Goal: Information Seeking & Learning: Understand process/instructions

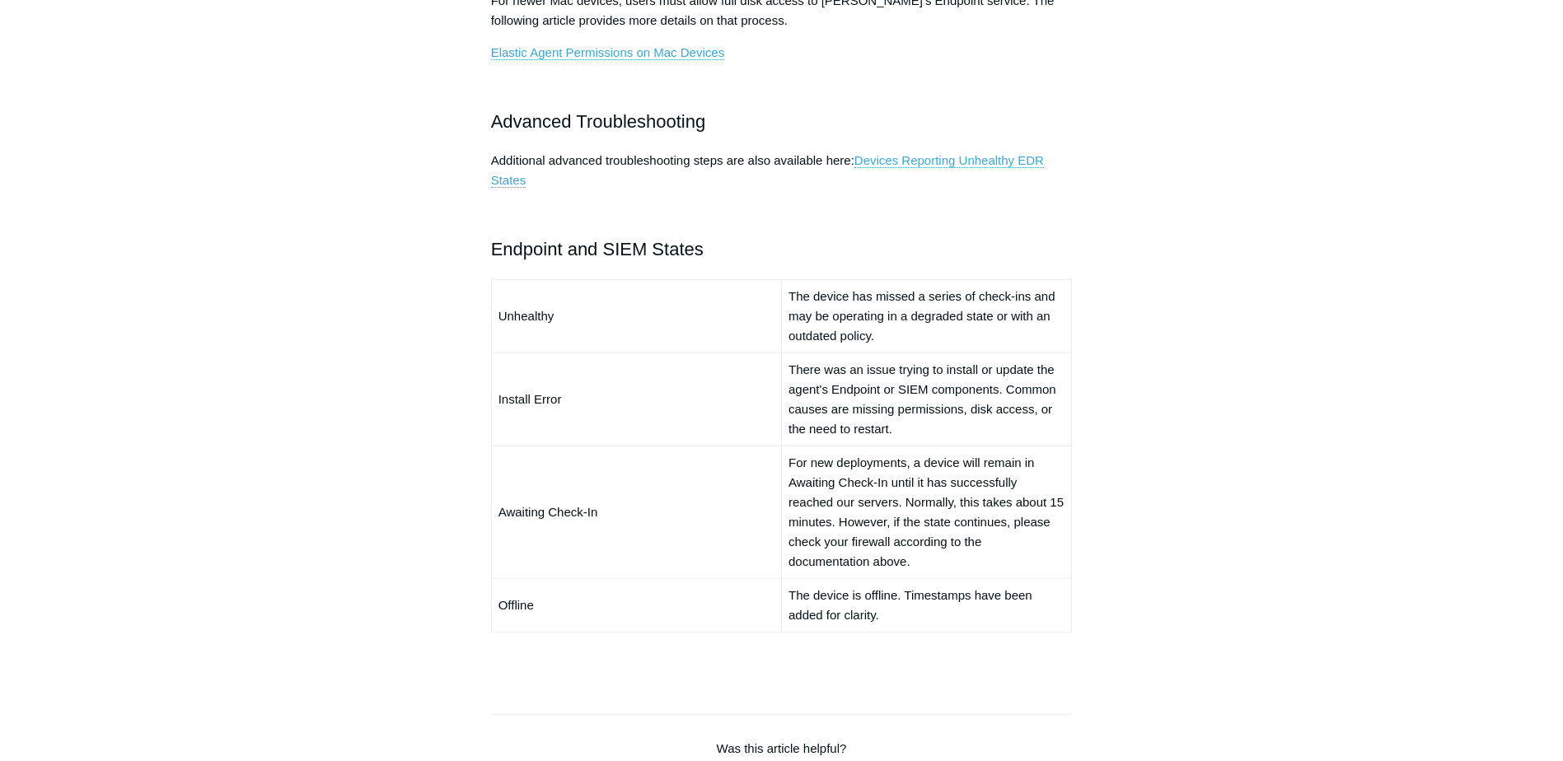
scroll to position [1071, 0]
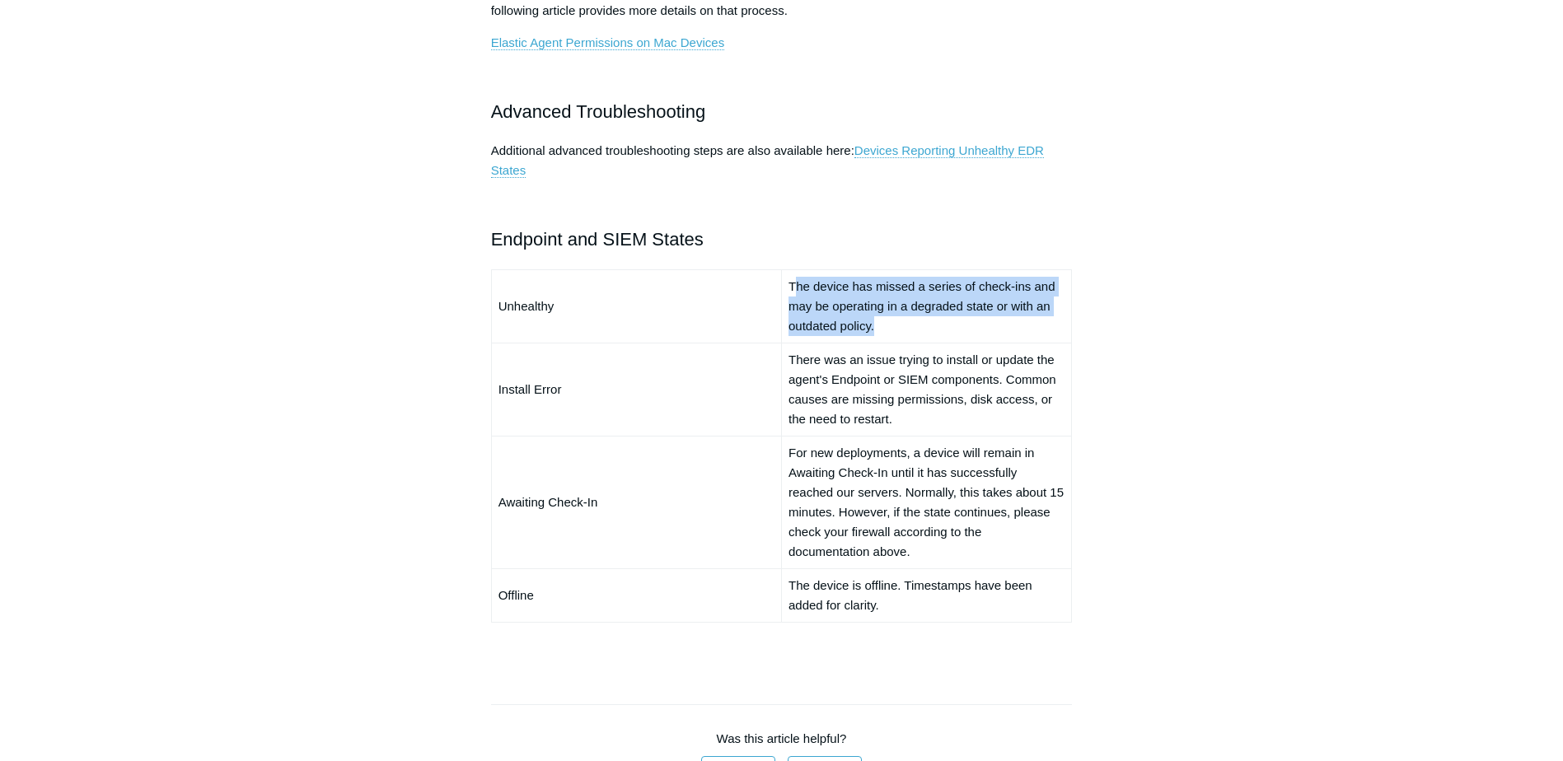
drag, startPoint x: 793, startPoint y: 281, endPoint x: 1081, endPoint y: 301, distance: 288.2
click at [1060, 321] on td "The device has missed a series of check-ins and may be operating in a degraded …" at bounding box center [926, 305] width 290 height 73
click at [1138, 246] on div "Articles in this section Devices Reporting Unhealthy EDR States EDR & NGAV Unhe…" at bounding box center [782, 165] width 956 height 2175
click at [1006, 152] on link "Devices Reporting Unhealthy EDR States" at bounding box center [767, 160] width 553 height 35
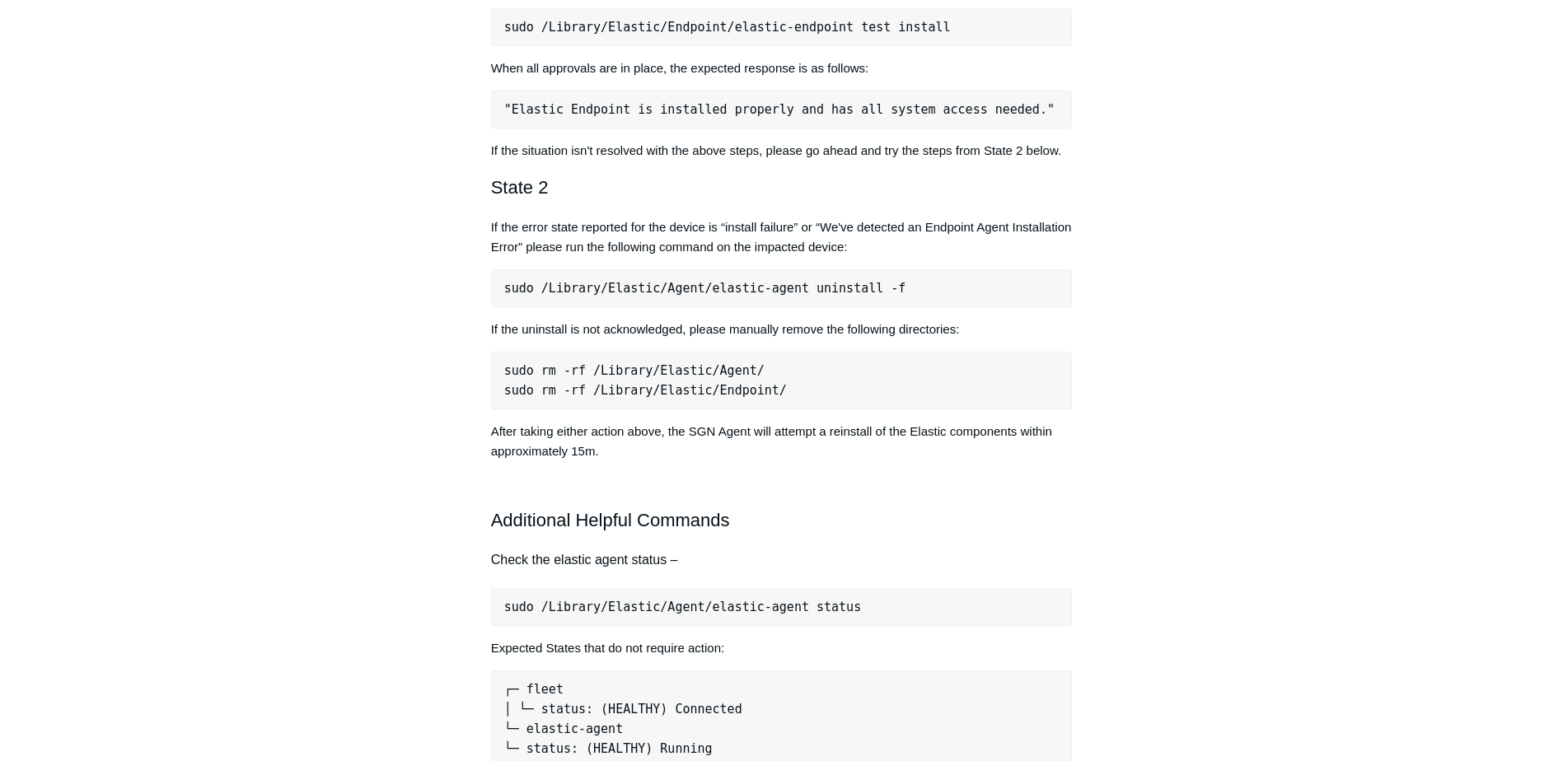
scroll to position [988, 0]
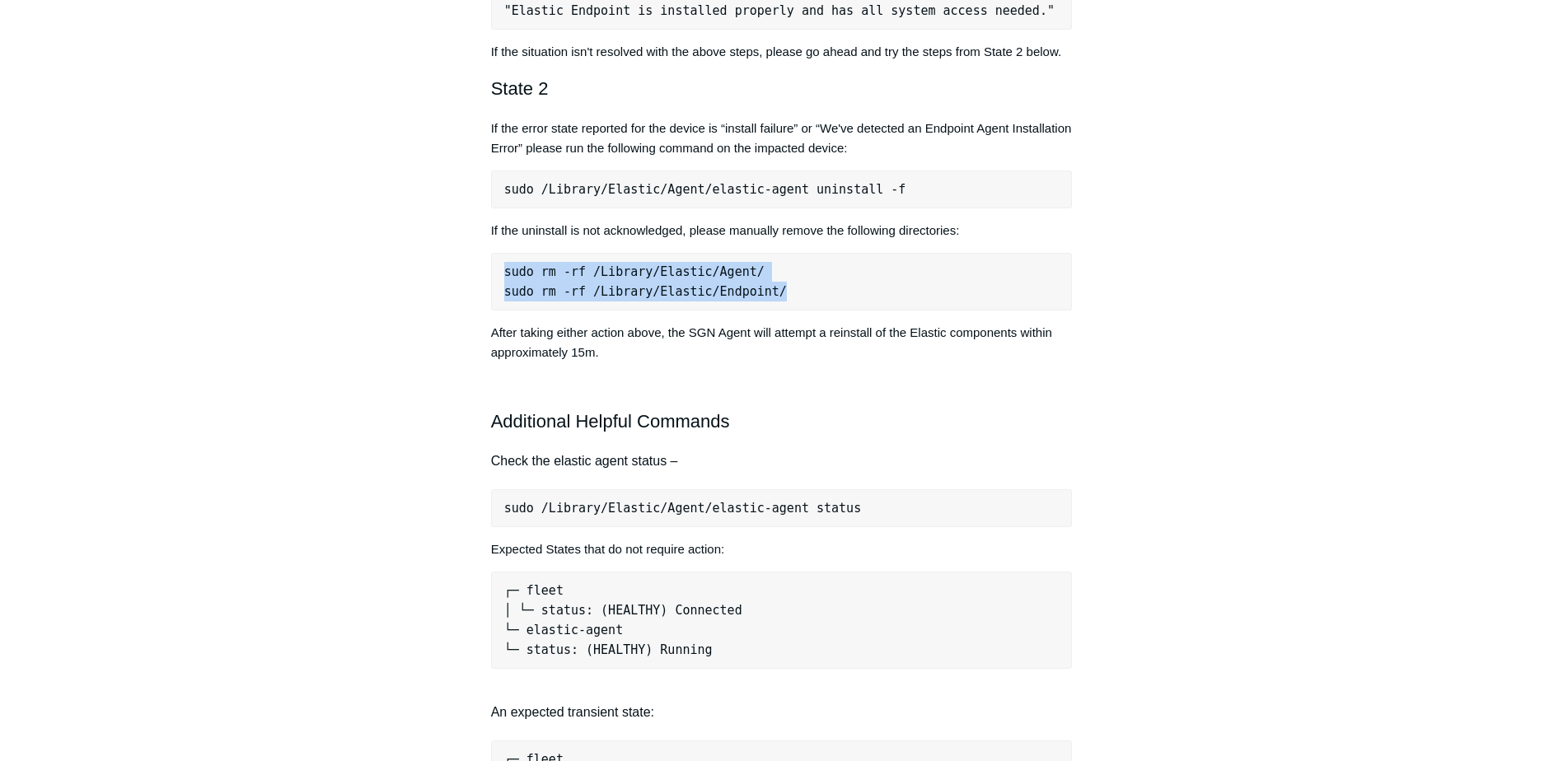
drag, startPoint x: 764, startPoint y: 288, endPoint x: 490, endPoint y: 272, distance: 274.0
click at [491, 273] on pre "sudo rm -rf /Library/Elastic/Agent/ sudo rm -rf /Library/Elastic/Endpoint/" at bounding box center [782, 282] width 582 height 58
click at [540, 195] on pre "sudo /Library/Elastic/Agent/elastic-agent uninstall -f" at bounding box center [782, 190] width 582 height 38
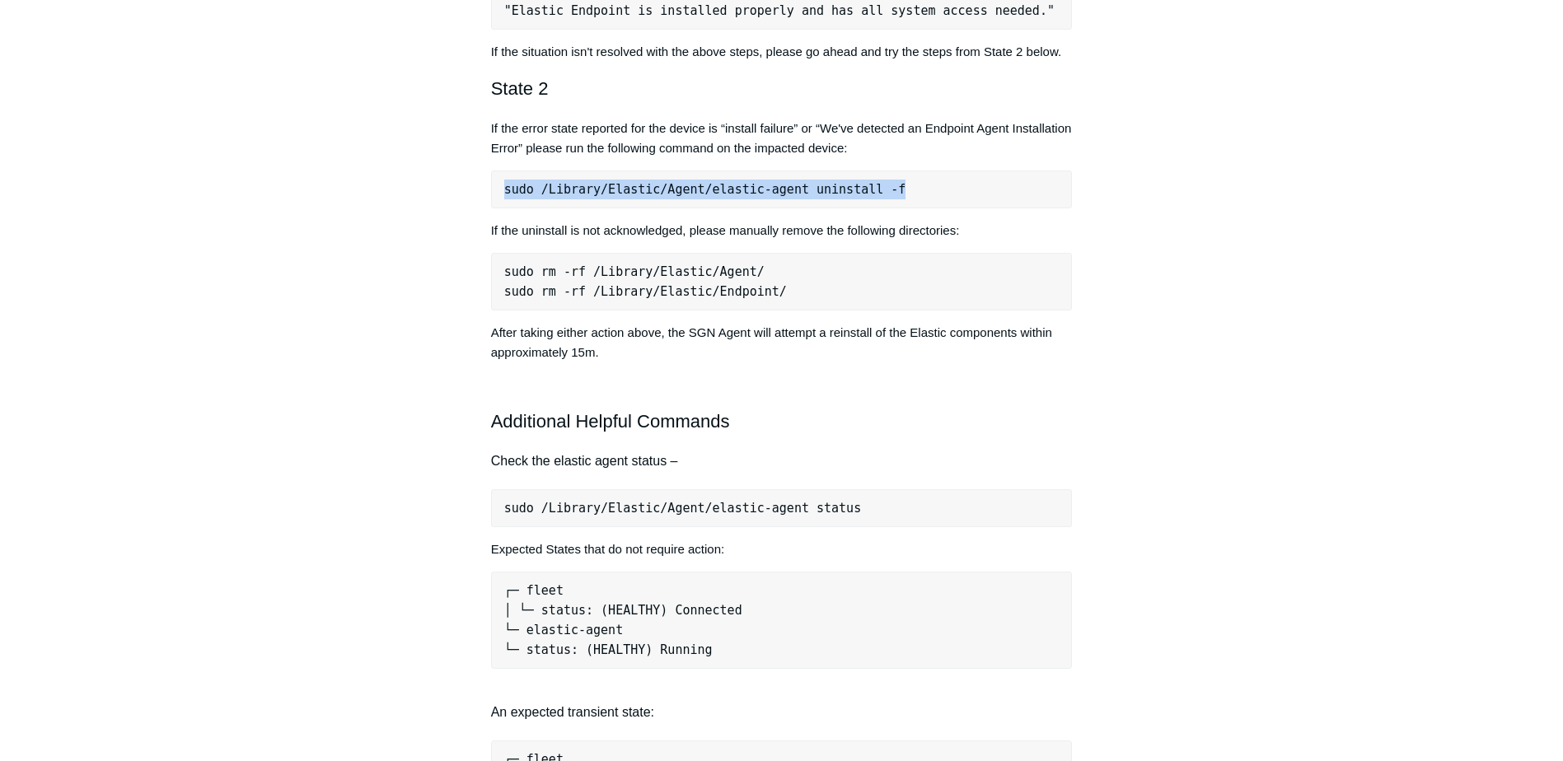
drag, startPoint x: 881, startPoint y: 184, endPoint x: 504, endPoint y: 189, distance: 376.5
click at [503, 189] on pre "sudo /Library/Elastic/Agent/elastic-agent uninstall -f" at bounding box center [782, 190] width 582 height 38
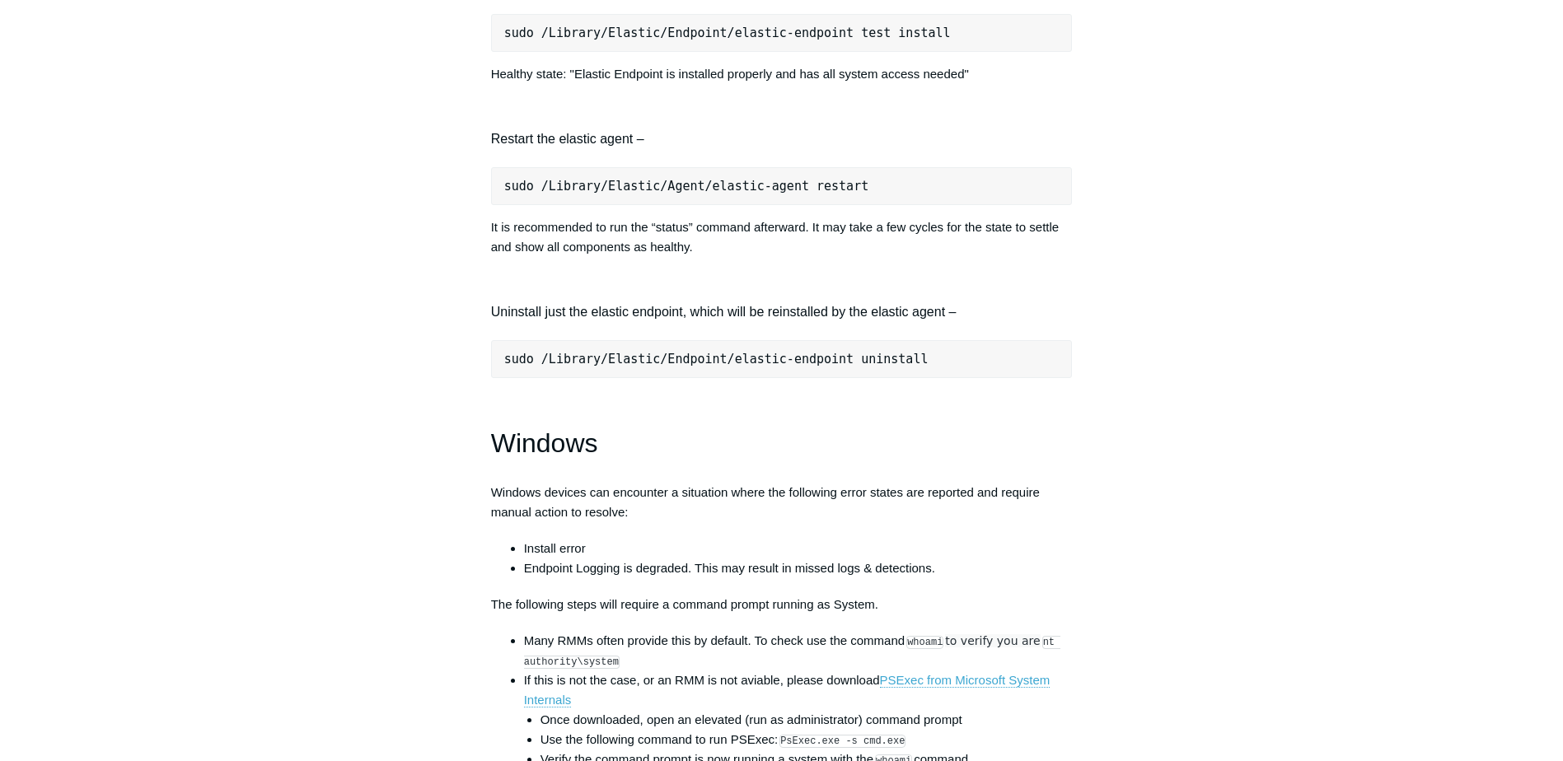
scroll to position [2142, 0]
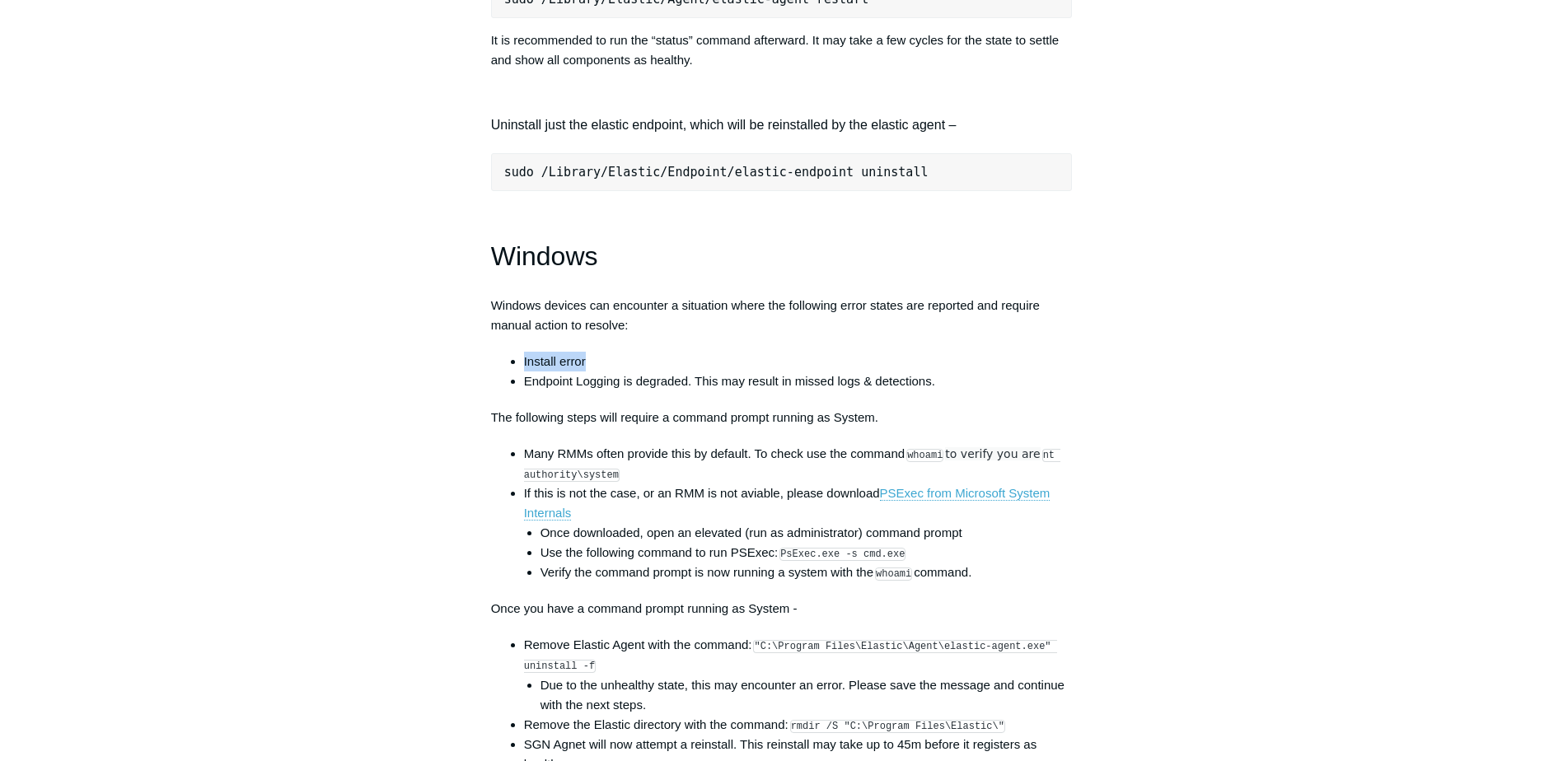
drag, startPoint x: 525, startPoint y: 374, endPoint x: 592, endPoint y: 375, distance: 67.6
click at [592, 371] on li "Install error" at bounding box center [798, 362] width 549 height 20
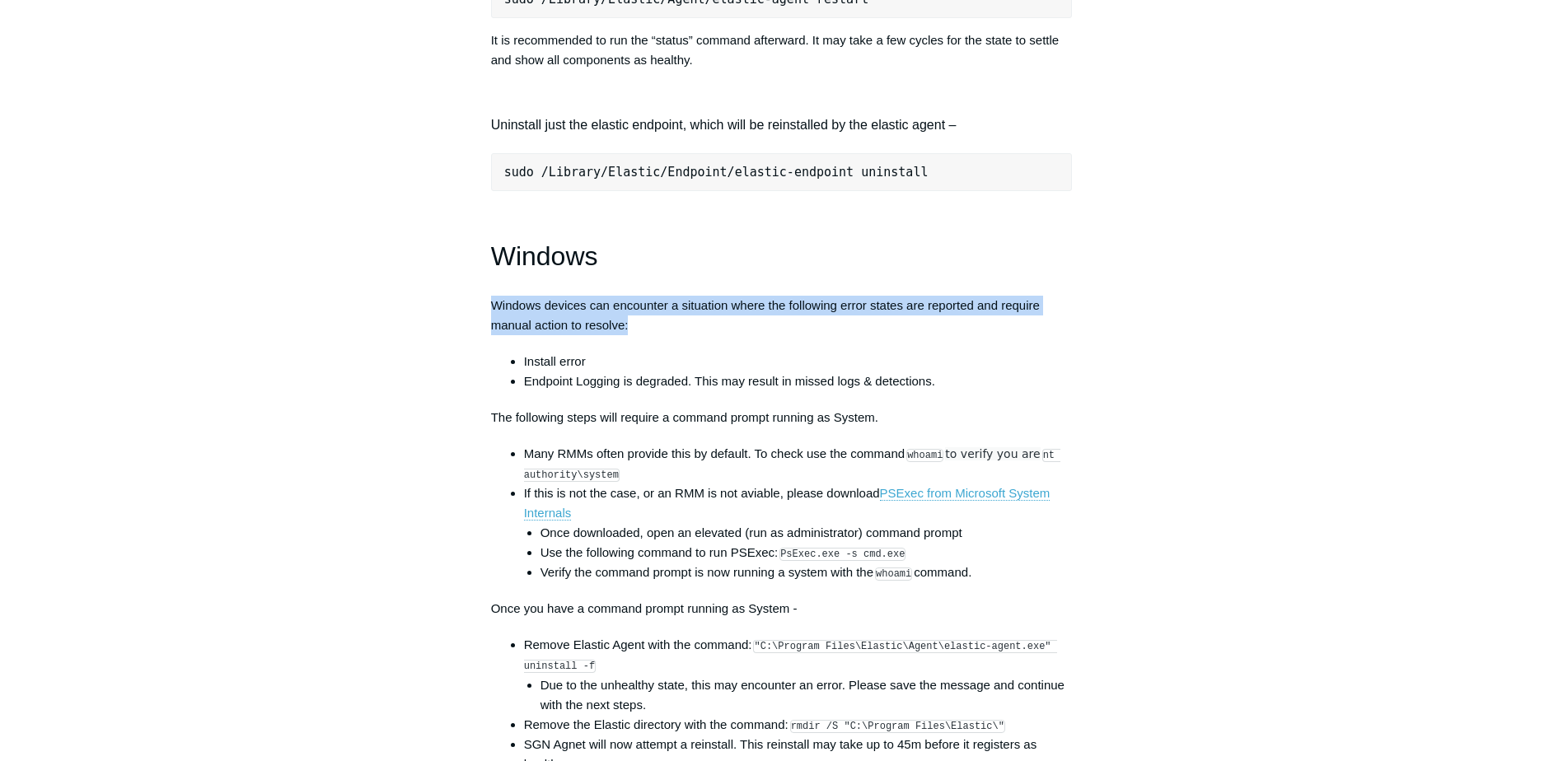
drag, startPoint x: 629, startPoint y: 337, endPoint x: 511, endPoint y: 357, distance: 120.3
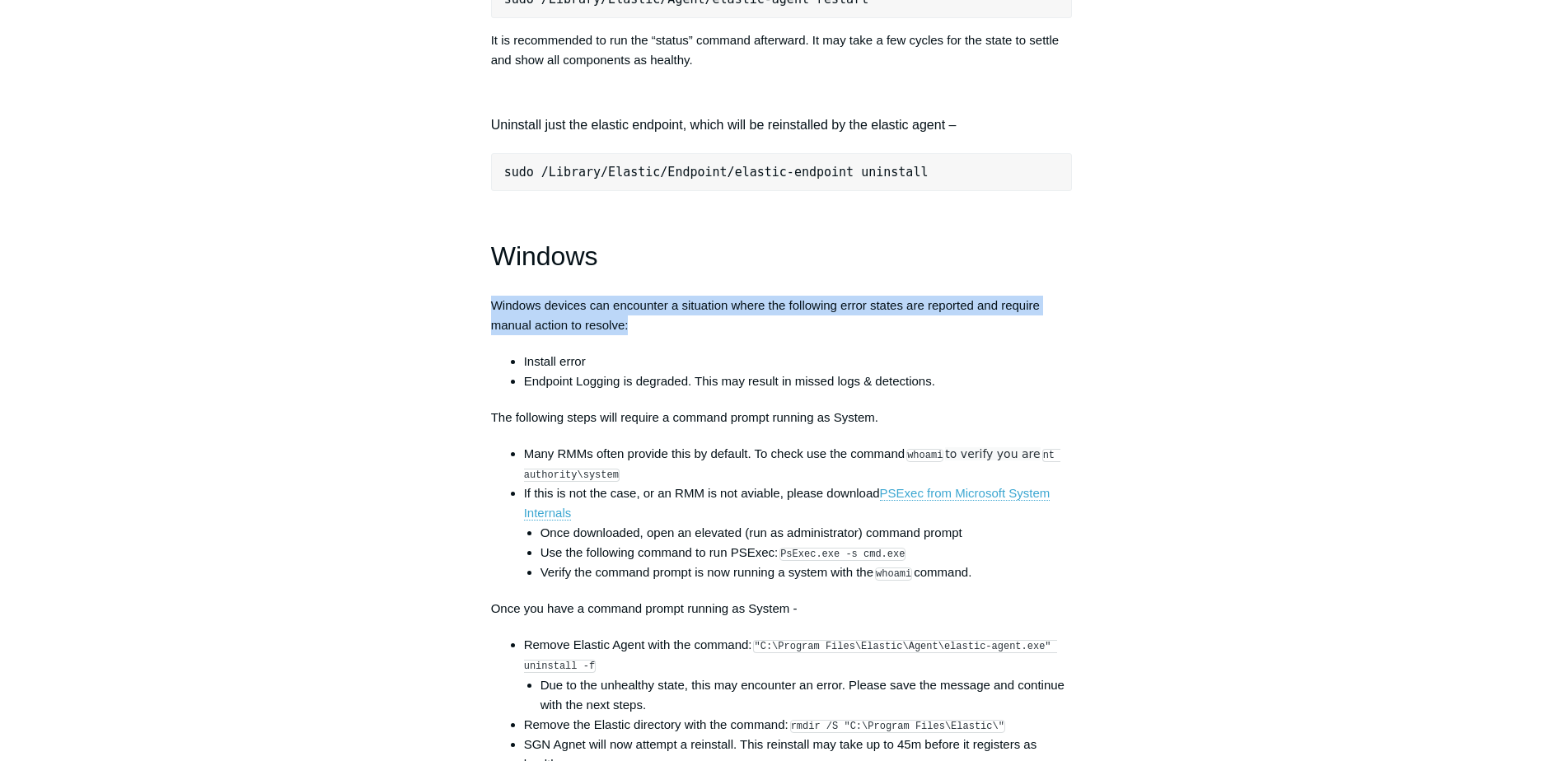
drag, startPoint x: 635, startPoint y: 345, endPoint x: 489, endPoint y: 326, distance: 147.0
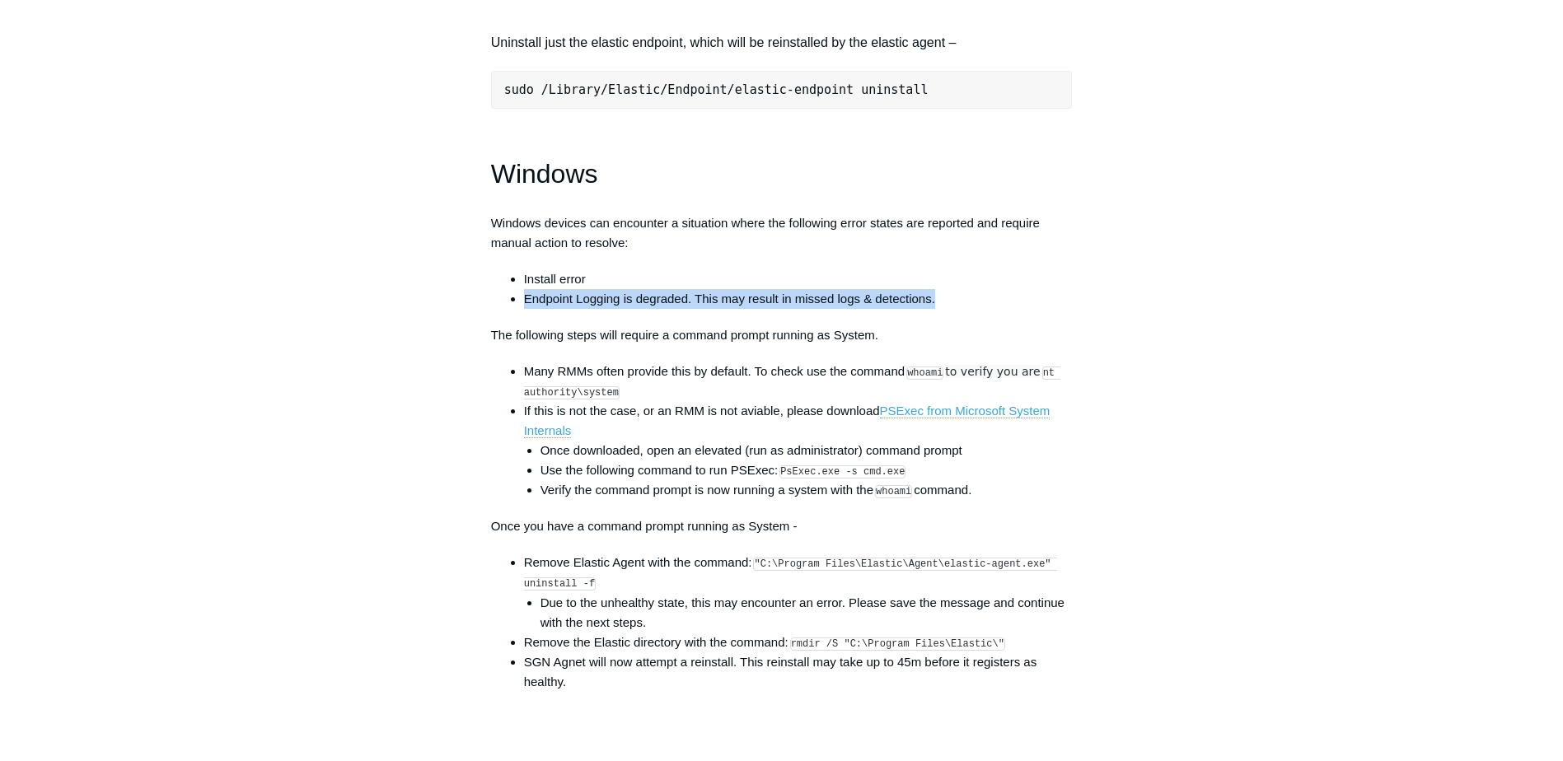
drag, startPoint x: 523, startPoint y: 311, endPoint x: 942, endPoint y: 308, distance: 418.5
click at [942, 308] on li "Endpoint Logging is degraded. This may result in missed logs & detections." at bounding box center [798, 299] width 549 height 20
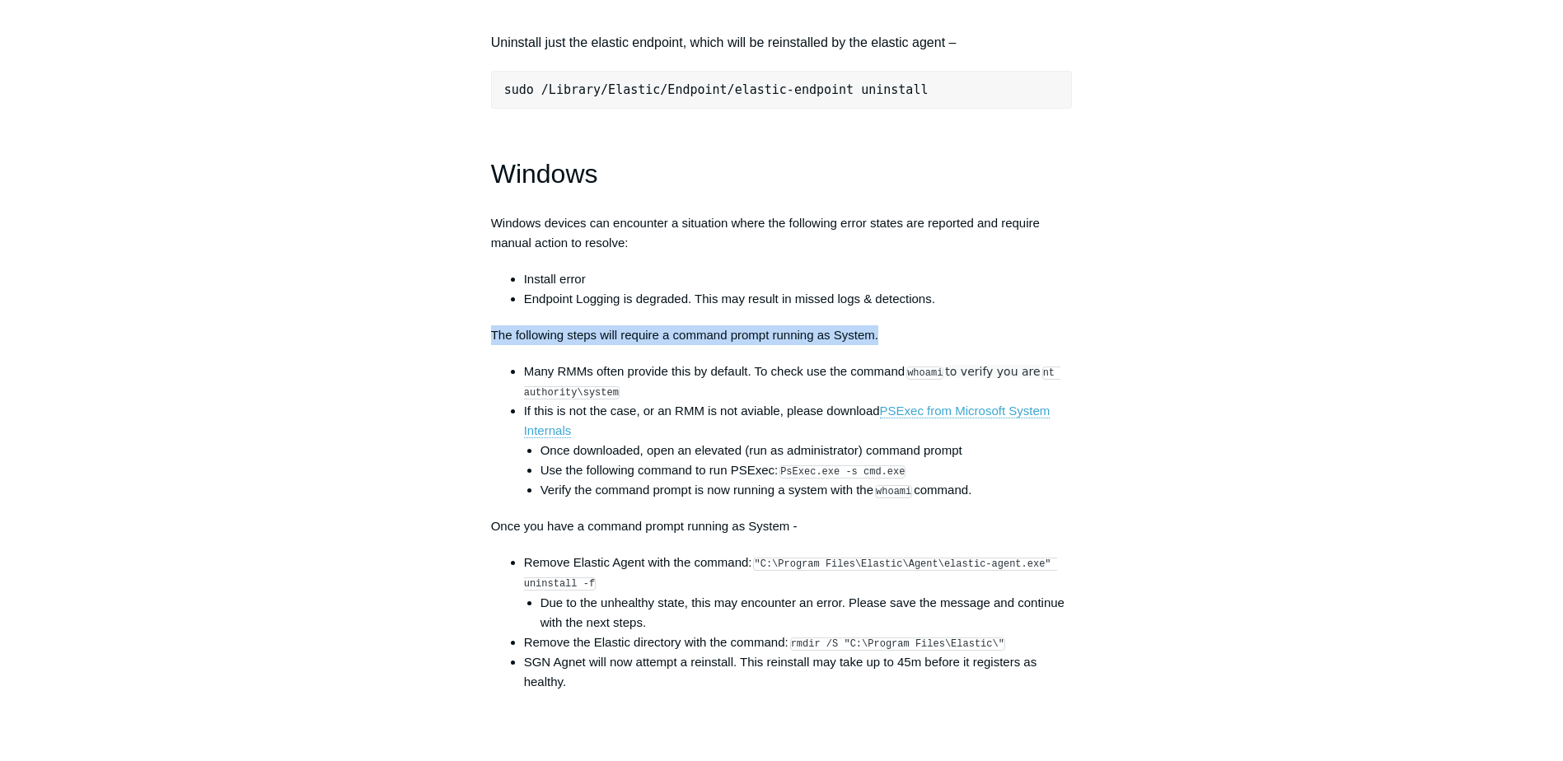
drag, startPoint x: 881, startPoint y: 354, endPoint x: 476, endPoint y: 345, distance: 404.5
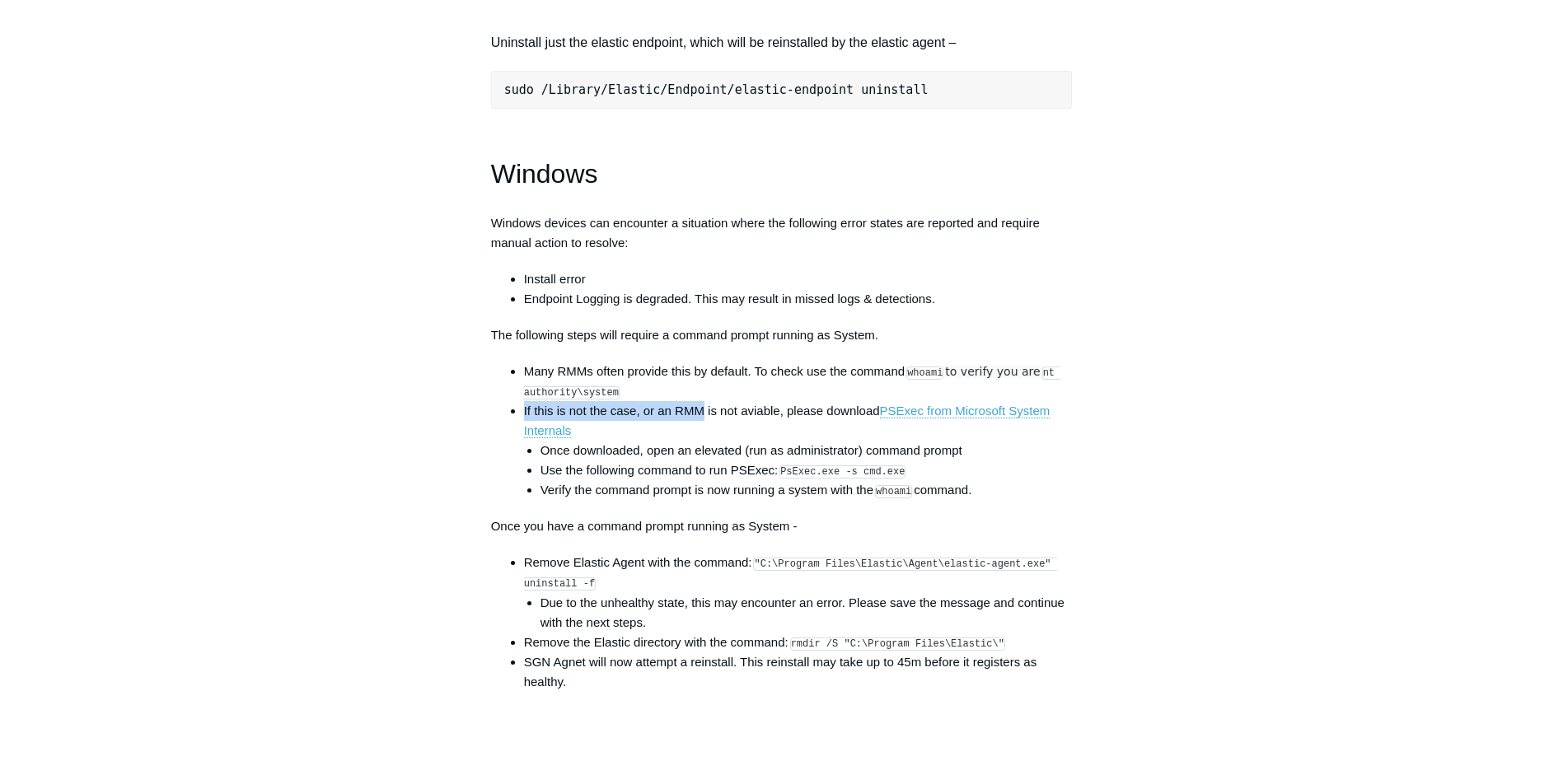
click at [703, 420] on li "If this is not the case, or an RMM is not aviable, please download PSExec from …" at bounding box center [798, 450] width 549 height 99
click at [688, 395] on li "Many RMMs often provide this by default. To check use the command whoami to ver…" at bounding box center [798, 382] width 549 height 40
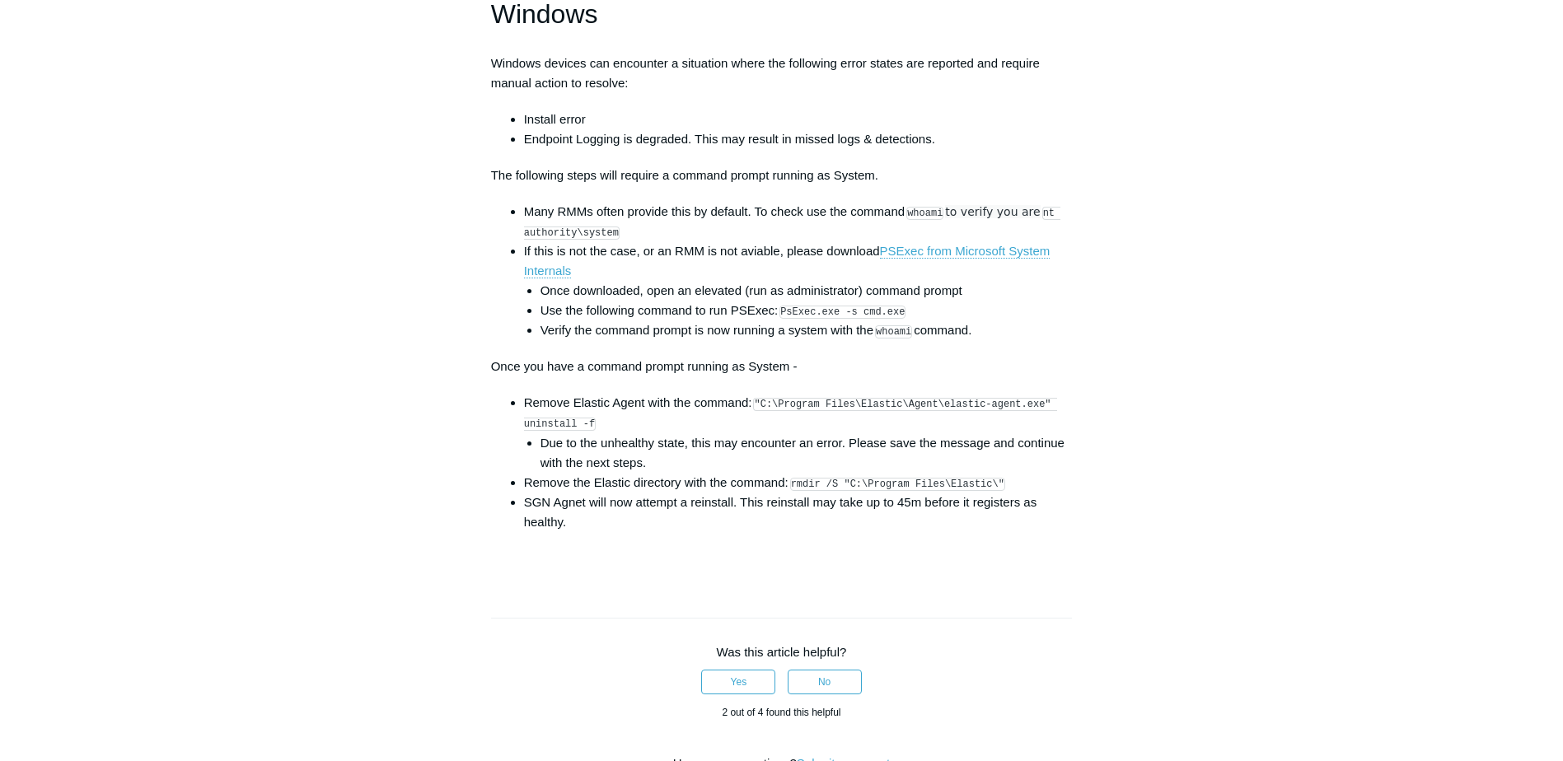
scroll to position [2389, 0]
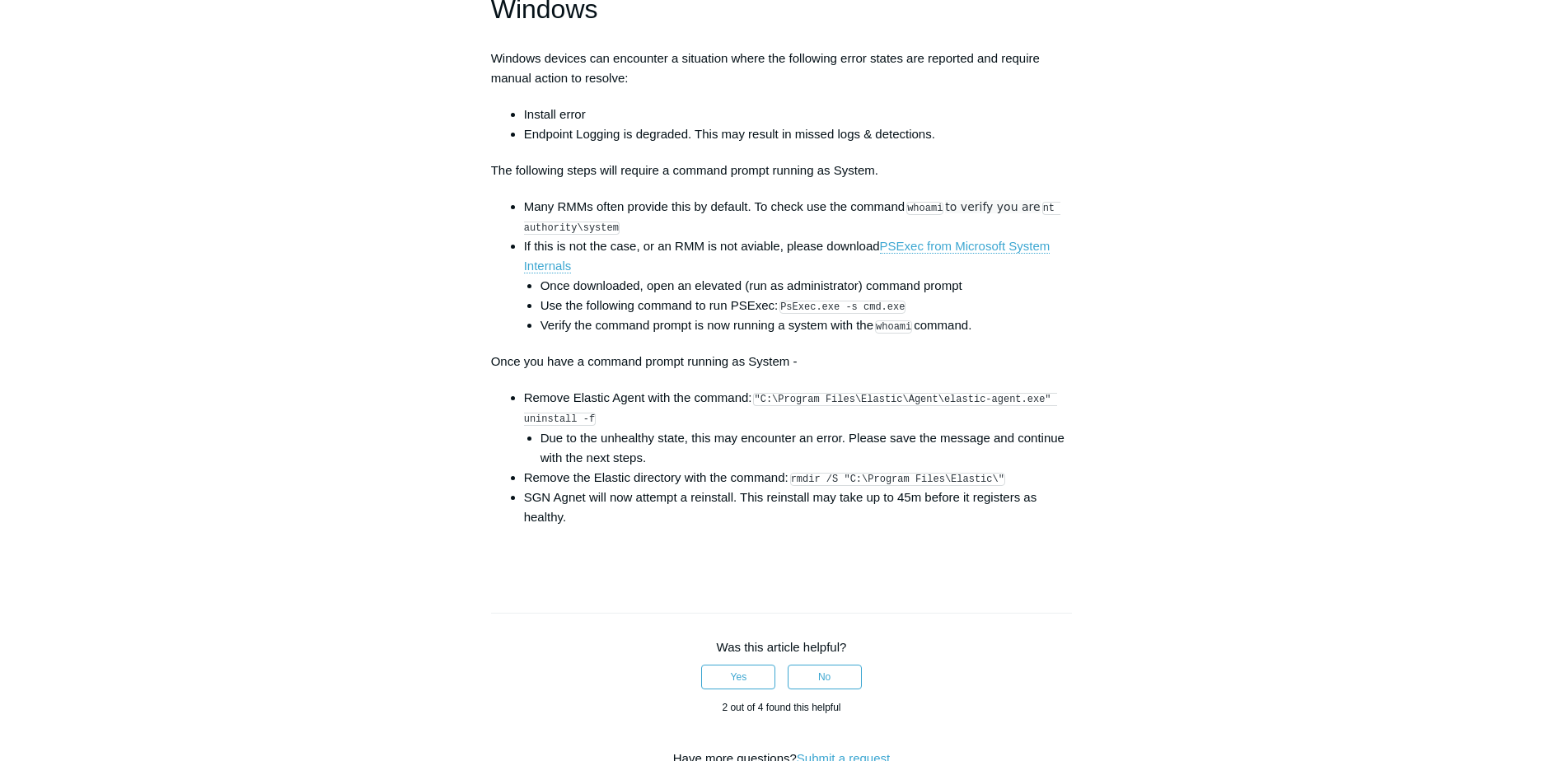
drag, startPoint x: 543, startPoint y: 336, endPoint x: 991, endPoint y: 333, distance: 448.1
click at [991, 333] on li "Verify the command prompt is now running a system with the whoami command." at bounding box center [806, 325] width 532 height 20
click at [669, 418] on li "Remove Elastic Agent with the command: "C:\Program Files\Elastic\Agent\elastic-…" at bounding box center [798, 427] width 549 height 79
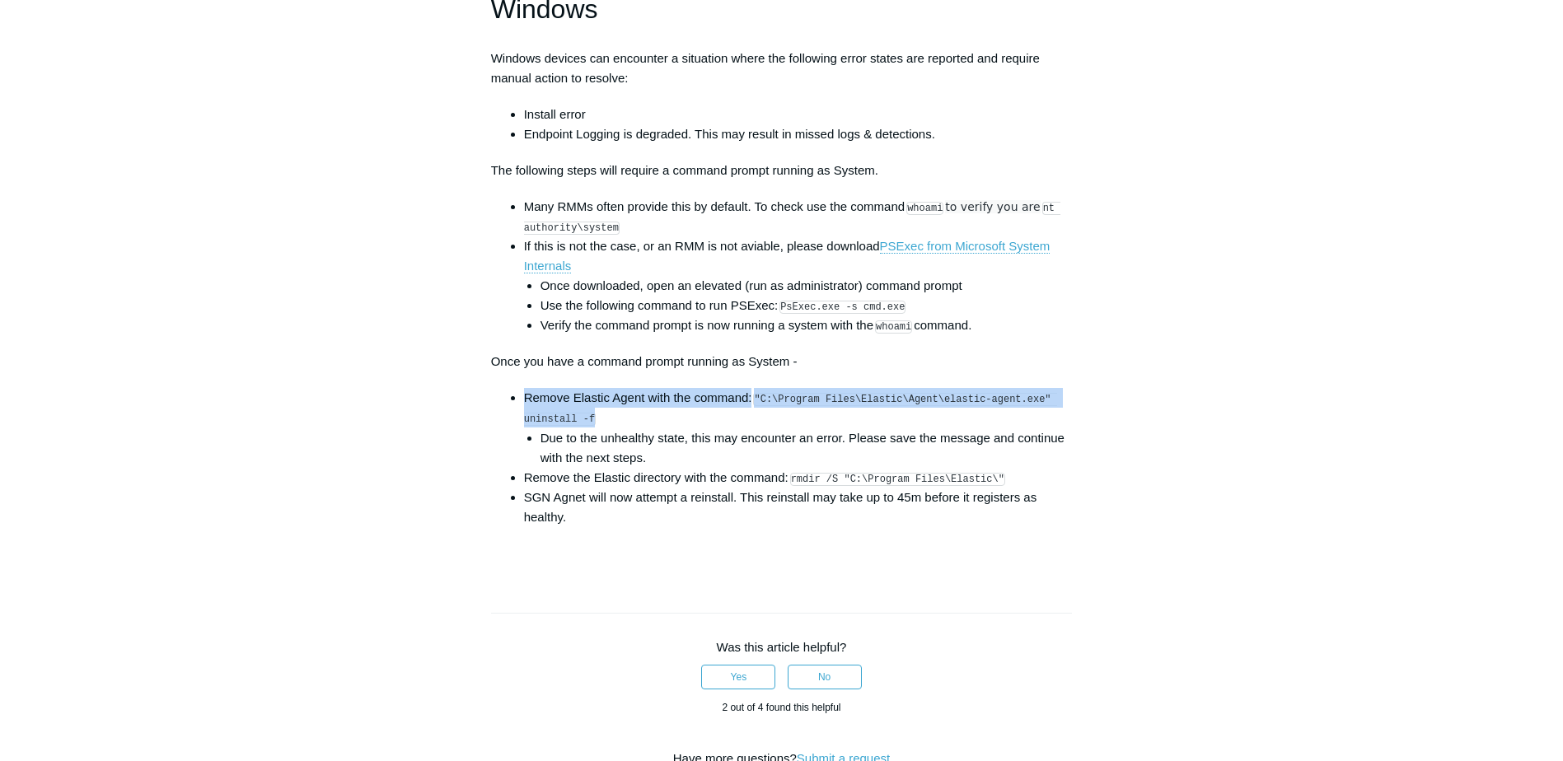
drag, startPoint x: 526, startPoint y: 412, endPoint x: 1064, endPoint y: 422, distance: 538.0
click at [1064, 422] on li "Remove Elastic Agent with the command: "C:\Program Files\Elastic\Agent\elastic-…" at bounding box center [798, 427] width 549 height 79
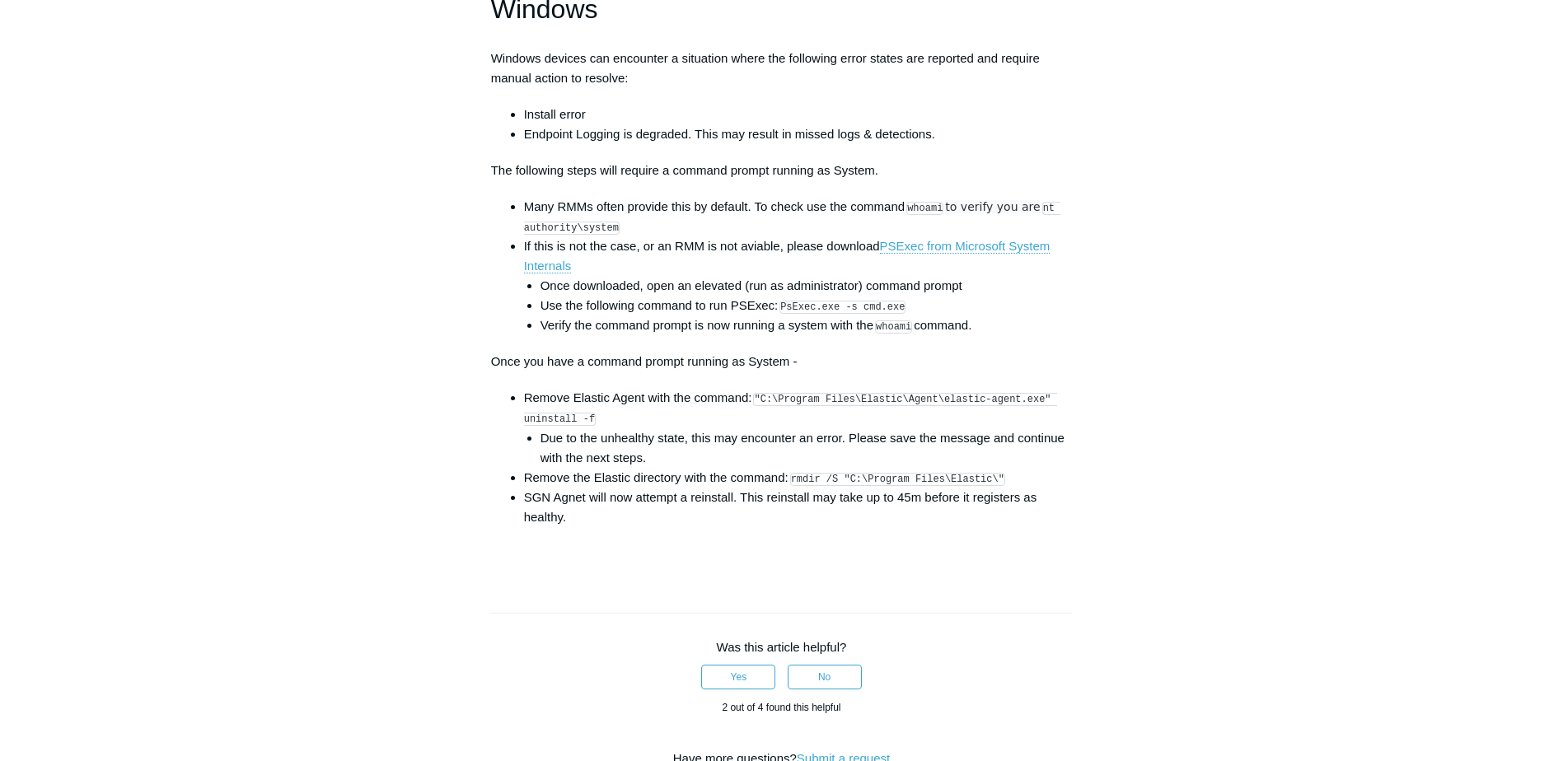
click at [618, 461] on li "Due to the unhealthy state, this may encounter an error. Please save the messag…" at bounding box center [806, 448] width 532 height 40
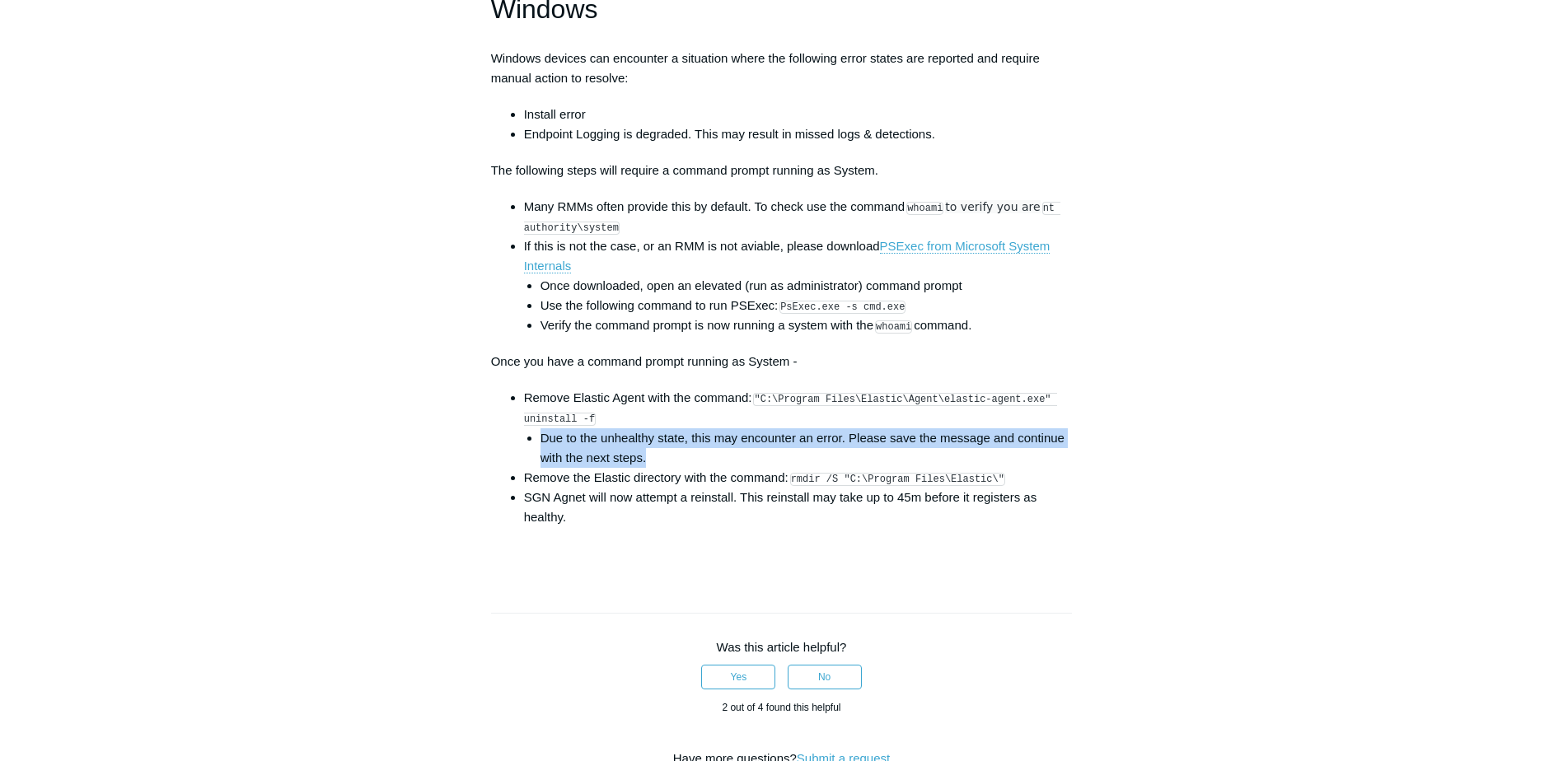
drag, startPoint x: 544, startPoint y: 452, endPoint x: 1080, endPoint y: 480, distance: 537.0
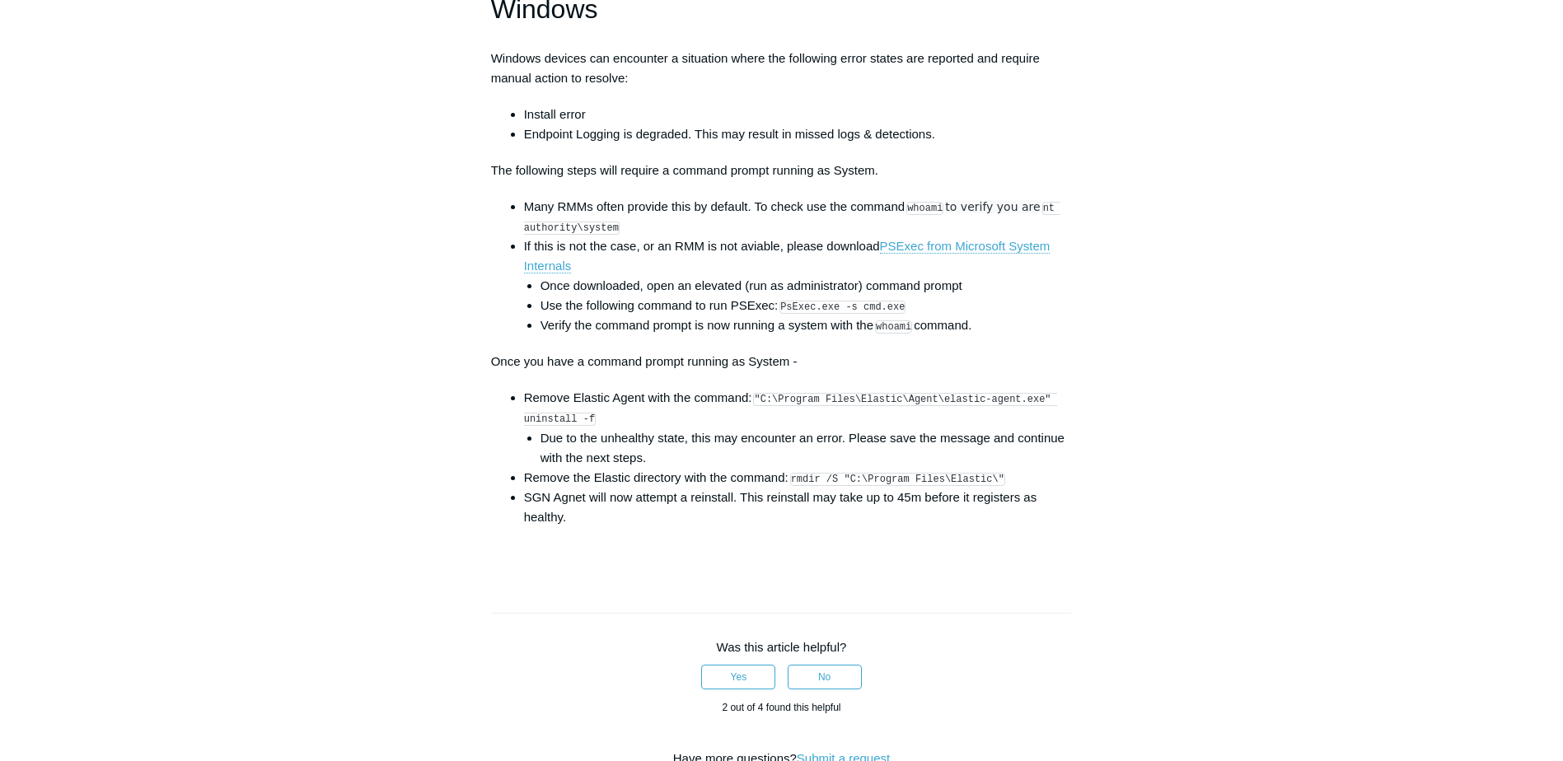
click at [666, 488] on li "Remove the Elastic directory with the command: rmdir /S "C:\Program Files\Elast…" at bounding box center [798, 478] width 549 height 20
click at [734, 488] on li "Remove the Elastic directory with the command: rmdir /S "C:\Program Files\Elast…" at bounding box center [798, 478] width 549 height 20
click at [796, 486] on code "rmdir /S "C:\Program Files\Elastic\"" at bounding box center [897, 479] width 215 height 13
drag, startPoint x: 796, startPoint y: 497, endPoint x: 999, endPoint y: 498, distance: 203.5
click at [999, 488] on li "Remove the Elastic directory with the command: rmdir /S "C:\Program Files\Elast…" at bounding box center [798, 478] width 549 height 20
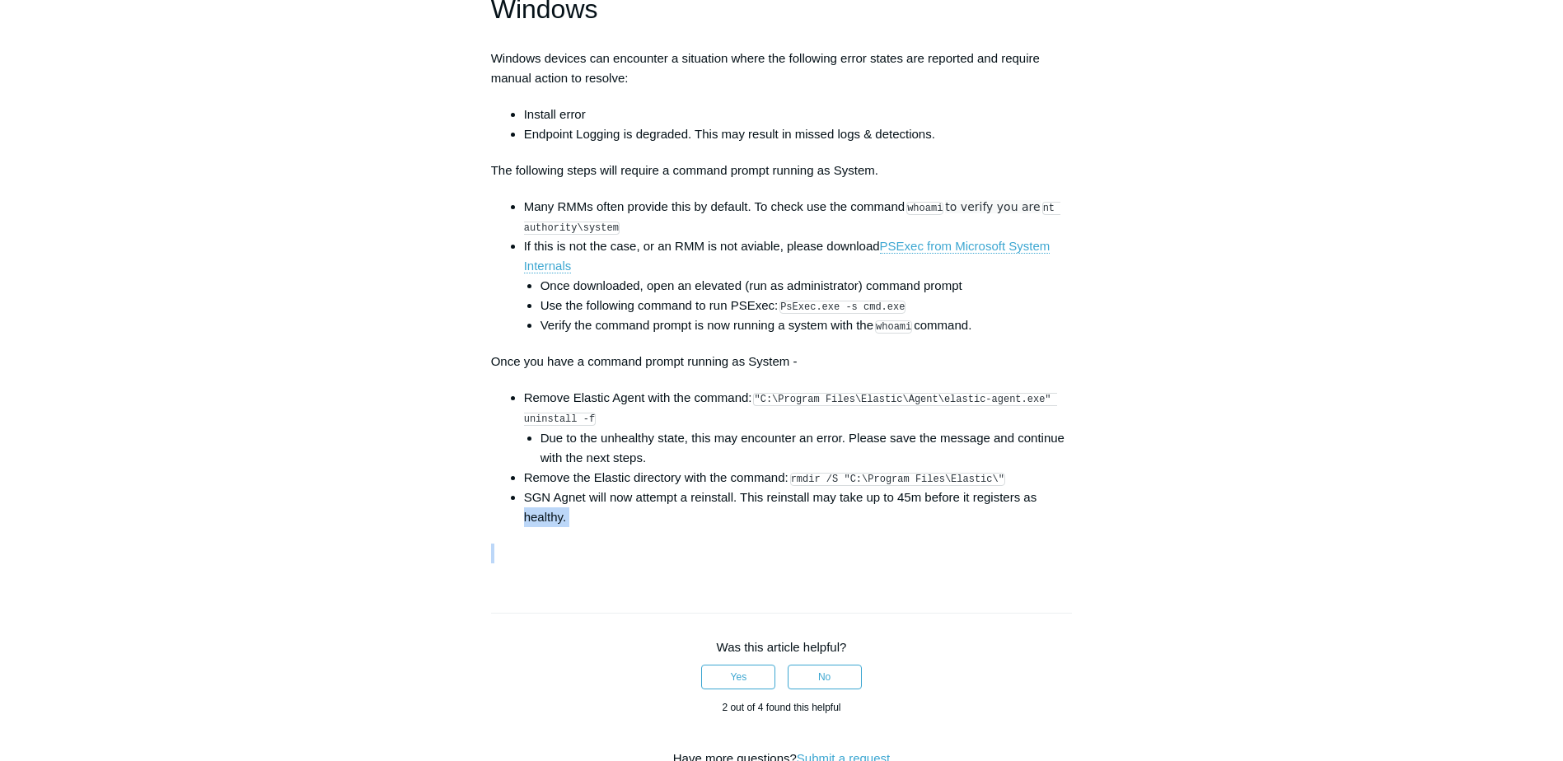
drag, startPoint x: 1030, startPoint y: 512, endPoint x: 500, endPoint y: 540, distance: 530.4
drag, startPoint x: 569, startPoint y: 535, endPoint x: 591, endPoint y: 548, distance: 25.9
click at [527, 522] on li "SGN Agnet will now attempt a reinstall. This reinstall may take up to 45m befor…" at bounding box center [798, 508] width 549 height 40
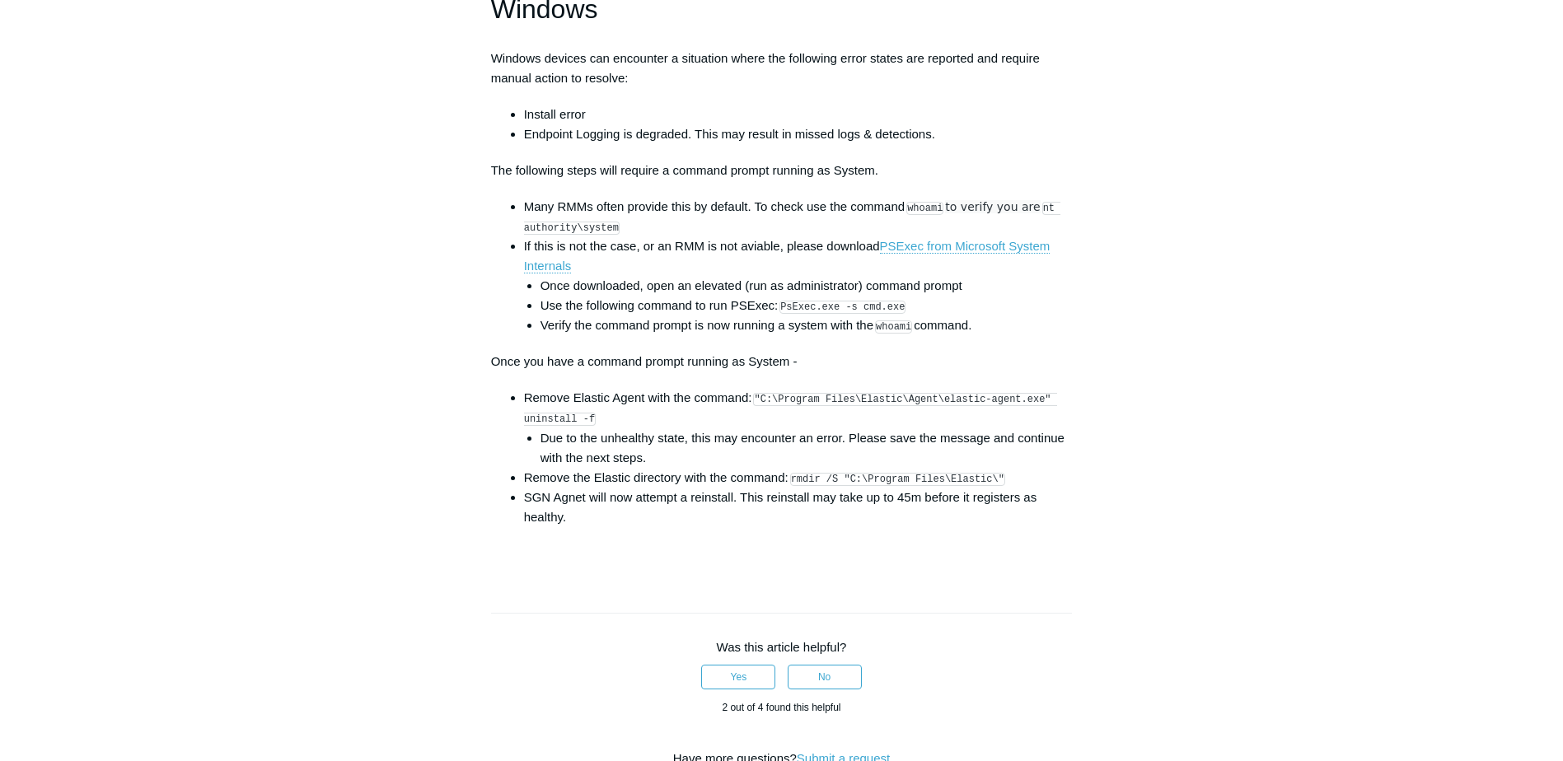
drag, startPoint x: 796, startPoint y: 492, endPoint x: 993, endPoint y: 487, distance: 196.9
click at [993, 487] on li "Remove the Elastic directory with the command: rmdir /S "C:\Program Files\Elast…" at bounding box center [798, 478] width 549 height 20
click at [938, 527] on li "SGN Agnet will now attempt a reinstall. This reinstall may take up to 45m befor…" at bounding box center [798, 508] width 549 height 40
drag, startPoint x: 984, startPoint y: 491, endPoint x: 792, endPoint y: 492, distance: 191.9
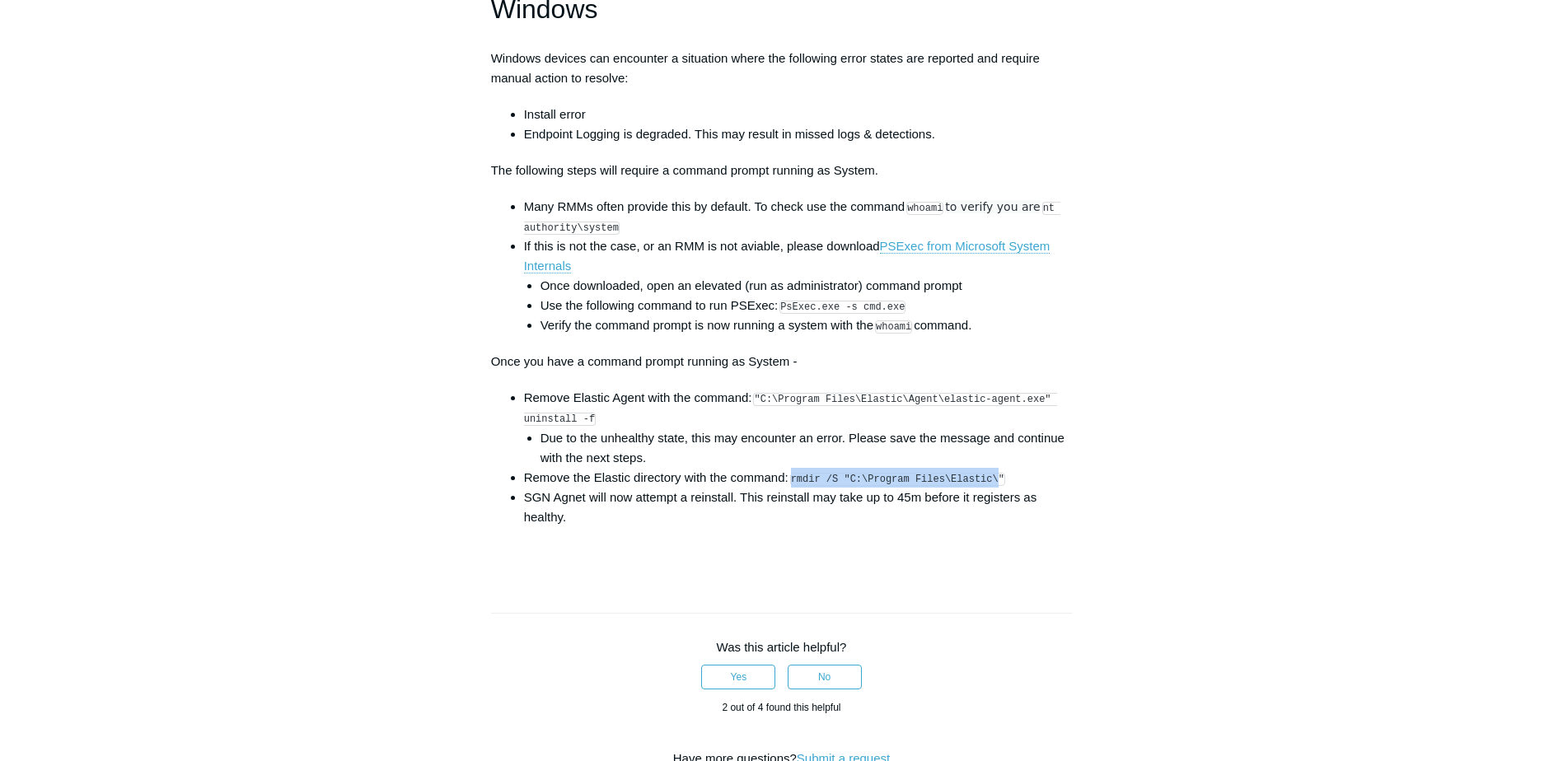
click at [792, 488] on li "Remove the Elastic directory with the command: rmdir /S "C:\Program Files\Elast…" at bounding box center [798, 478] width 549 height 20
click at [547, 527] on li "SGN Agnet will now attempt a reinstall. This reinstall may take up to 45m befor…" at bounding box center [798, 508] width 549 height 40
click at [734, 527] on li "SGN Agnet will now attempt a reinstall. This reinstall may take up to 45m befor…" at bounding box center [798, 508] width 549 height 40
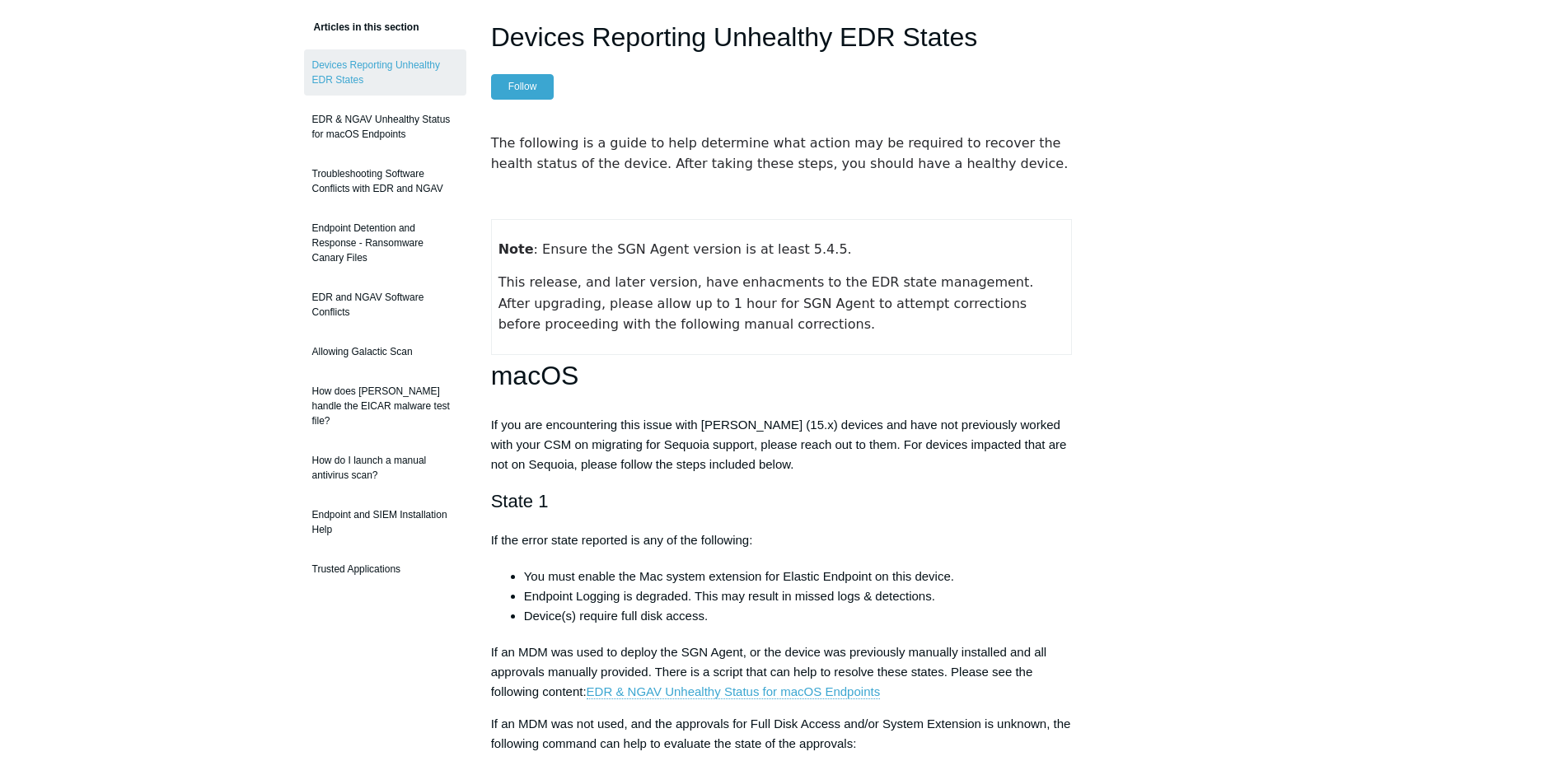
scroll to position [0, 0]
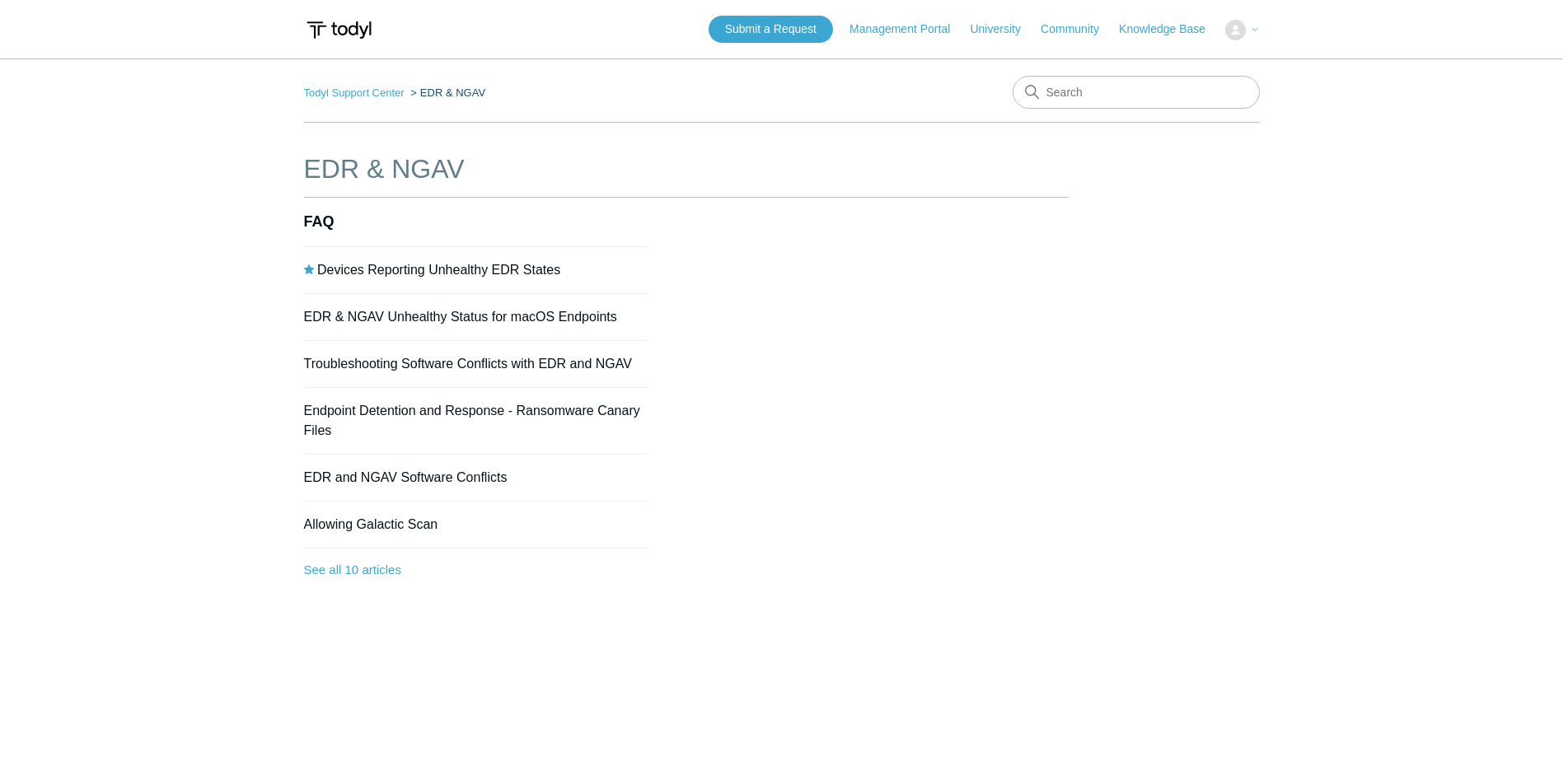
click at [343, 36] on img at bounding box center [339, 30] width 70 height 30
click at [343, 30] on img at bounding box center [339, 30] width 70 height 30
